Goal: Navigation & Orientation: Go to known website

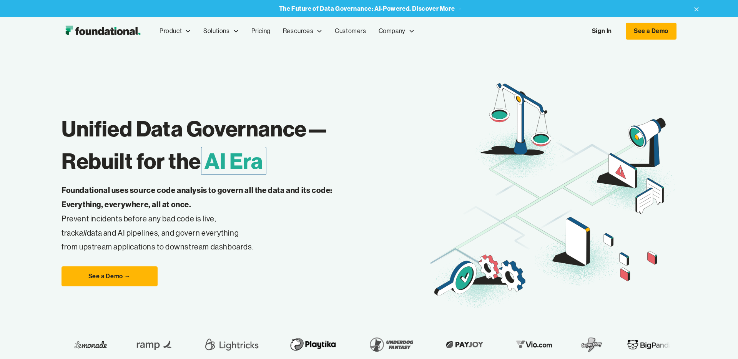
click at [604, 30] on link "Sign In" at bounding box center [602, 31] width 35 height 16
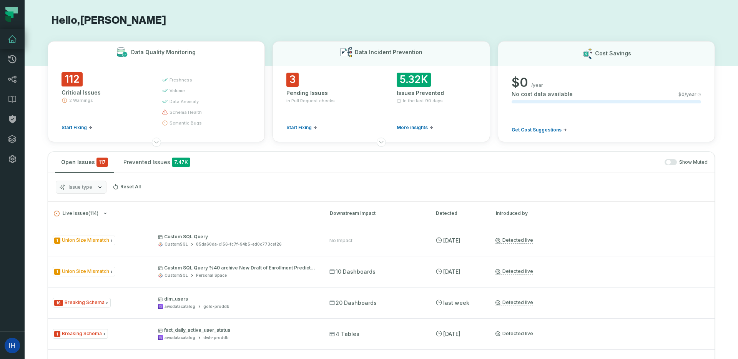
click at [101, 91] on div "Critical Issues" at bounding box center [105, 93] width 87 height 8
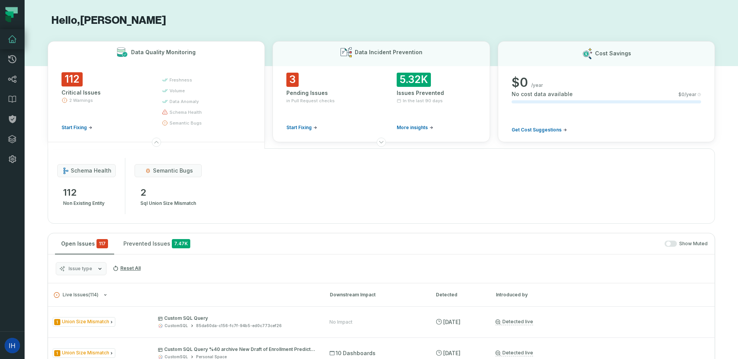
click at [101, 91] on div "Critical Issues" at bounding box center [105, 93] width 87 height 8
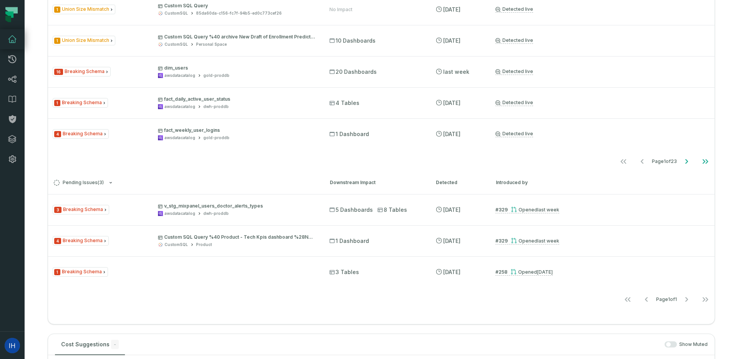
scroll to position [233, 0]
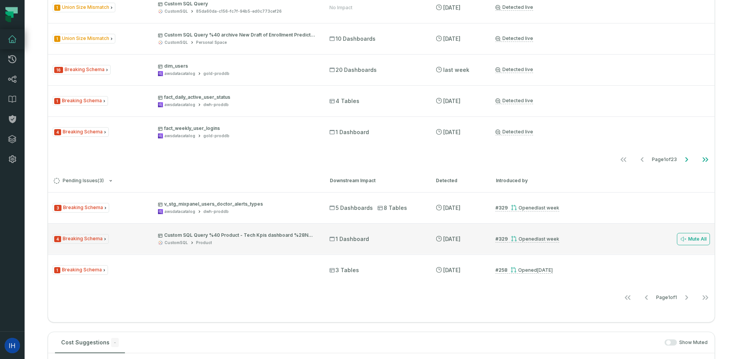
click at [105, 238] on icon "Issue Type" at bounding box center [105, 239] width 5 height 5
